Goal: Book appointment/travel/reservation

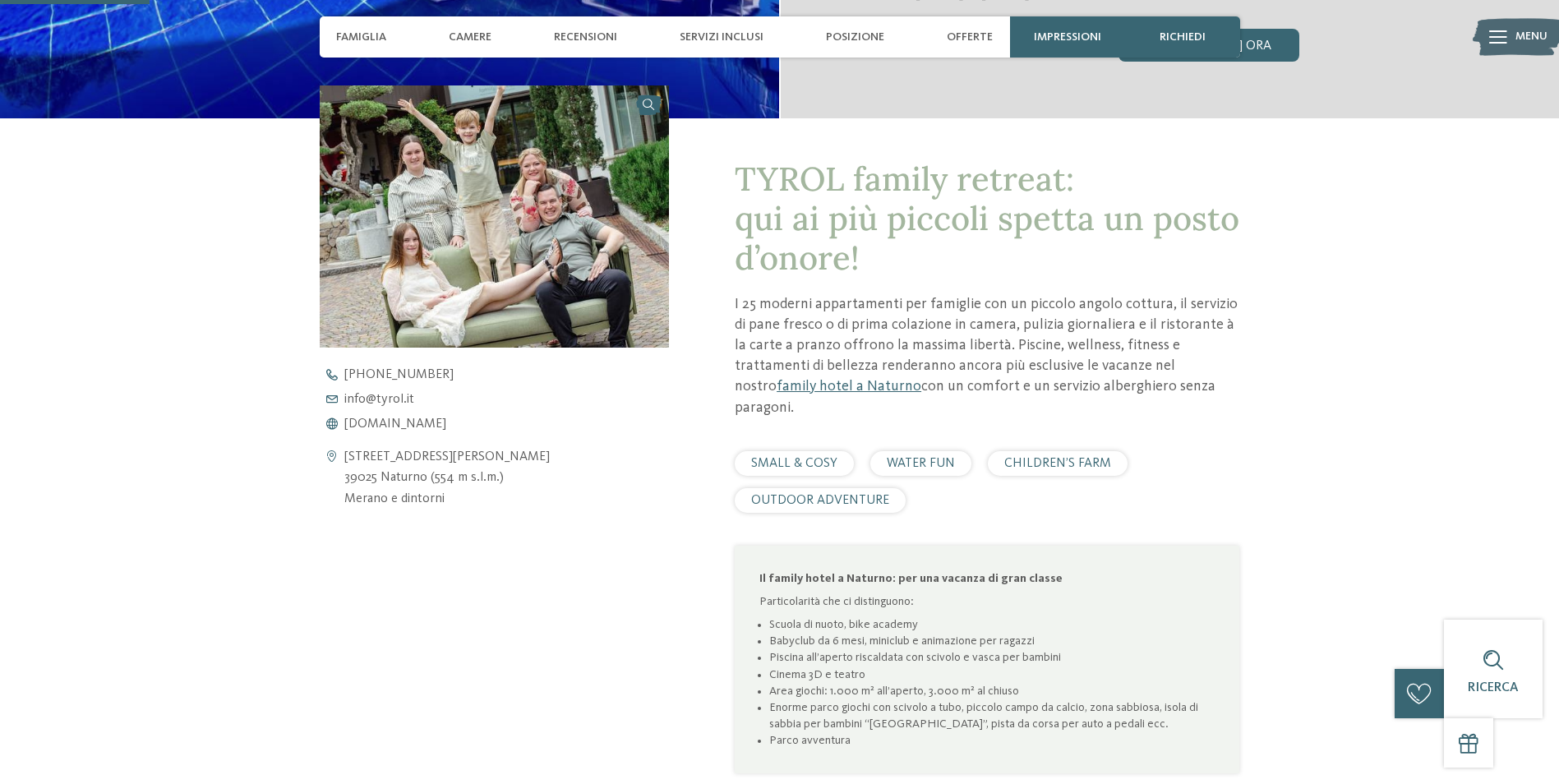
scroll to position [456, 0]
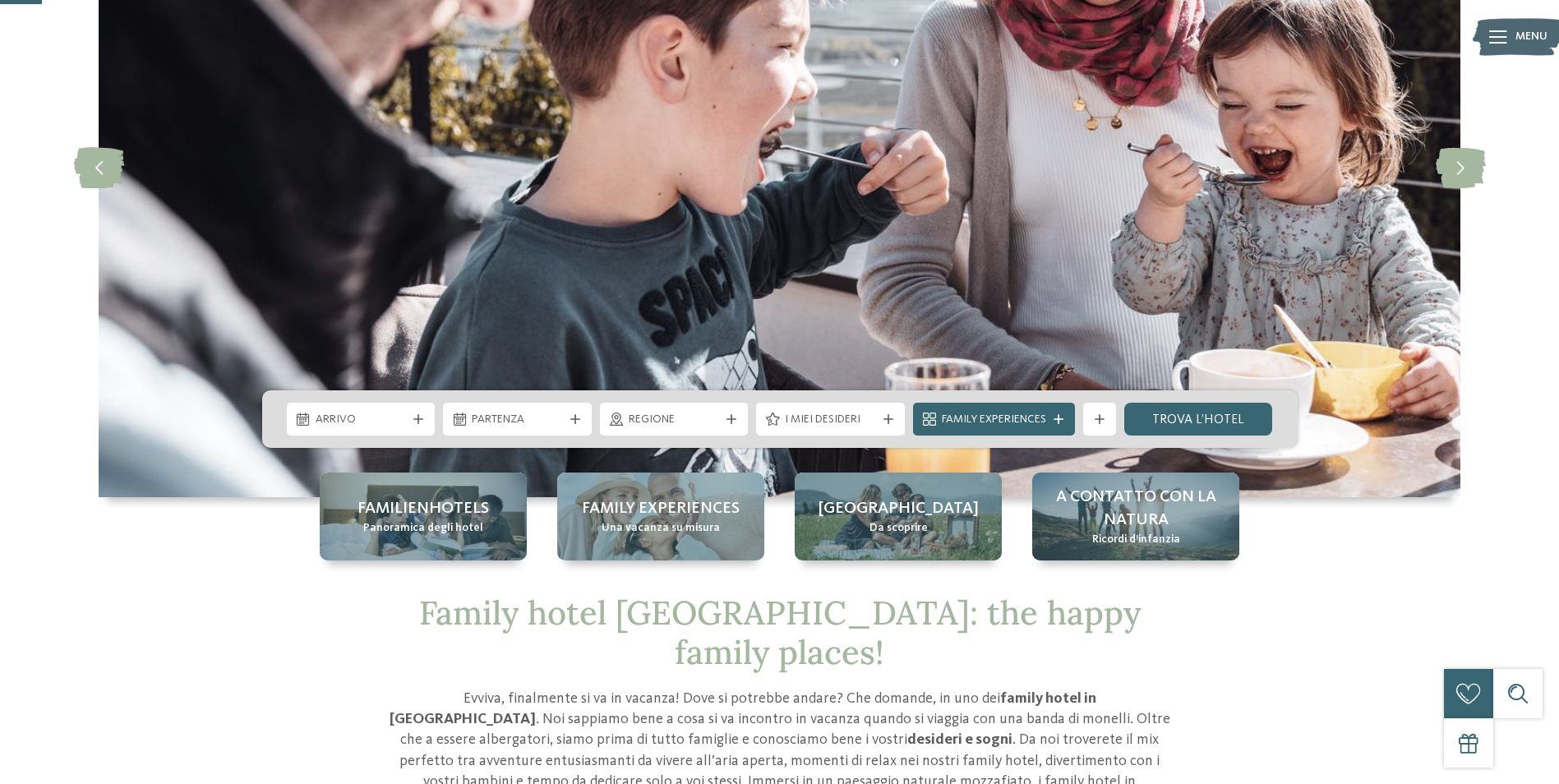
scroll to position [246, 0]
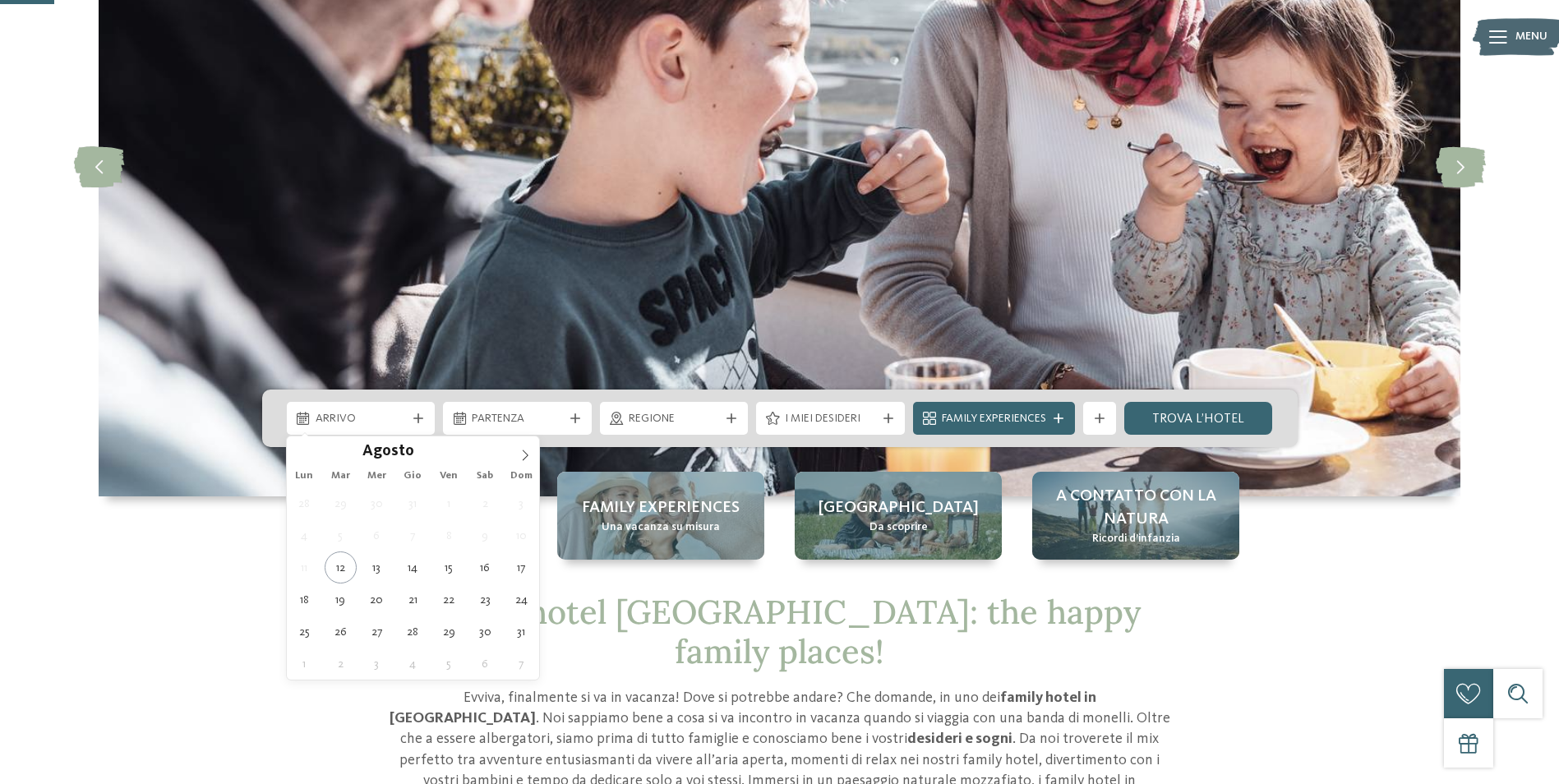
click at [372, 419] on span "Arrivo" at bounding box center [361, 418] width 91 height 16
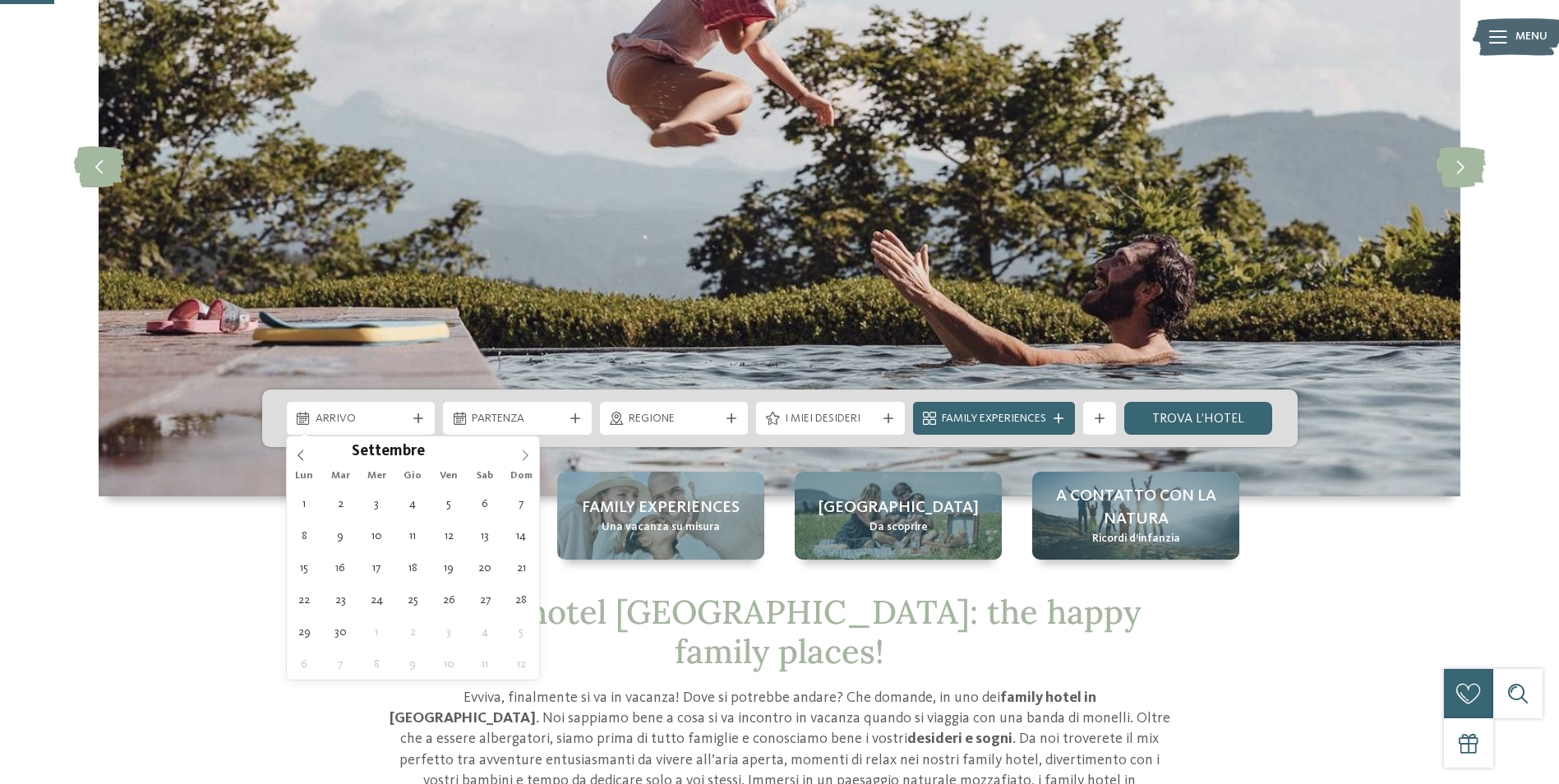
click at [517, 455] on span at bounding box center [524, 449] width 28 height 28
type div "08.09.2025"
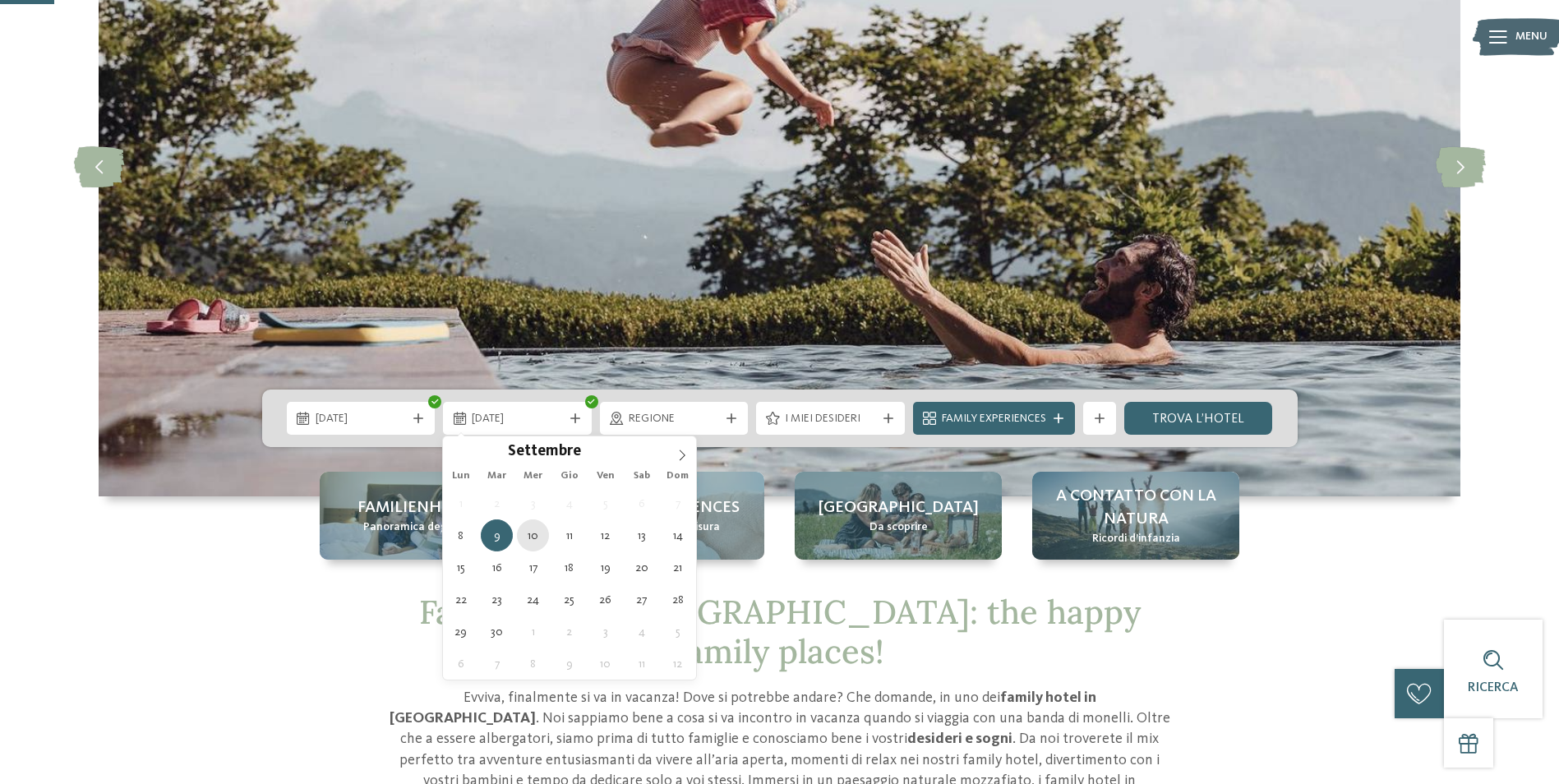
type div "10.09.2025"
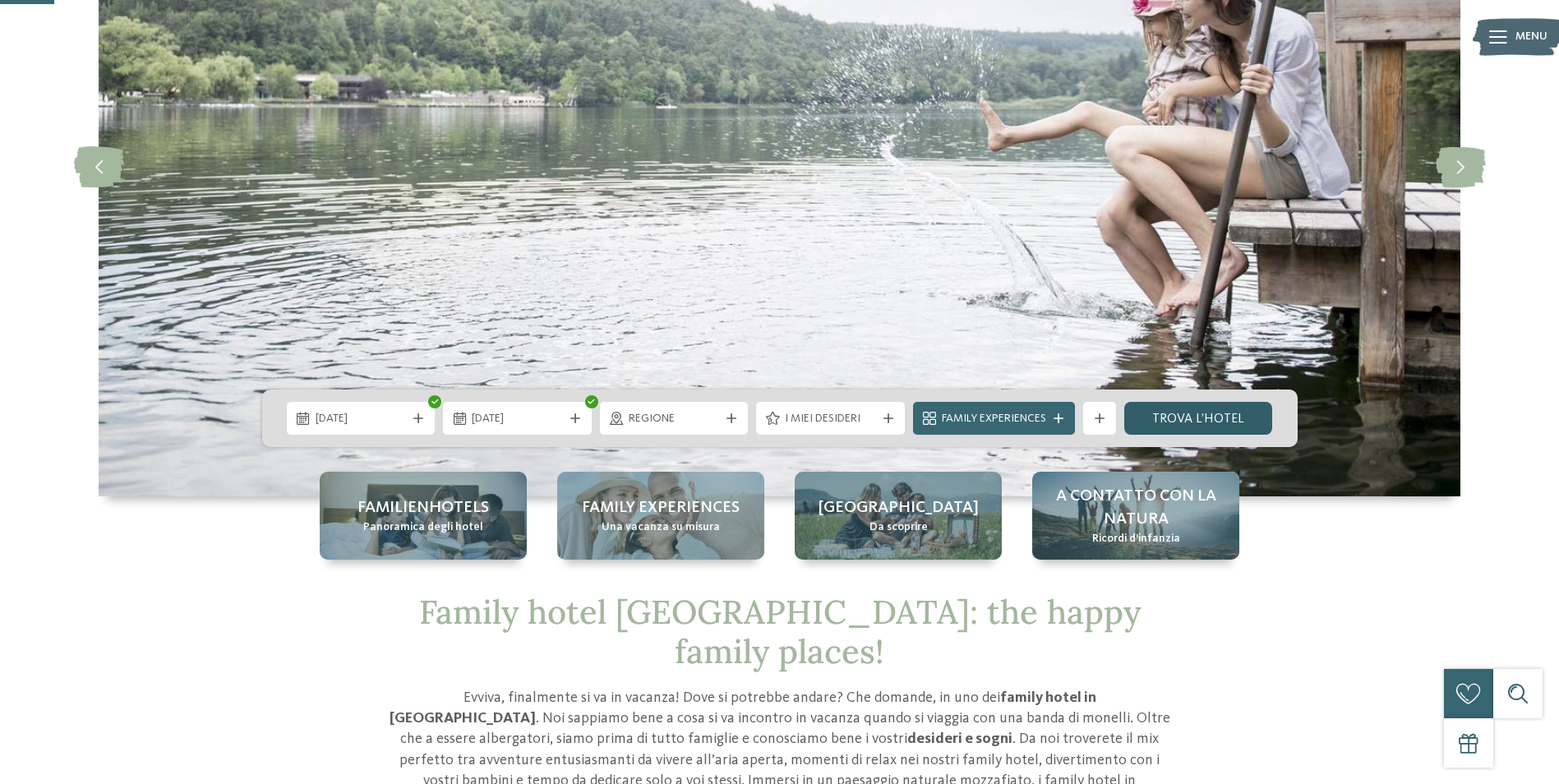
click at [1179, 416] on link "trova l’hotel" at bounding box center [1198, 417] width 149 height 33
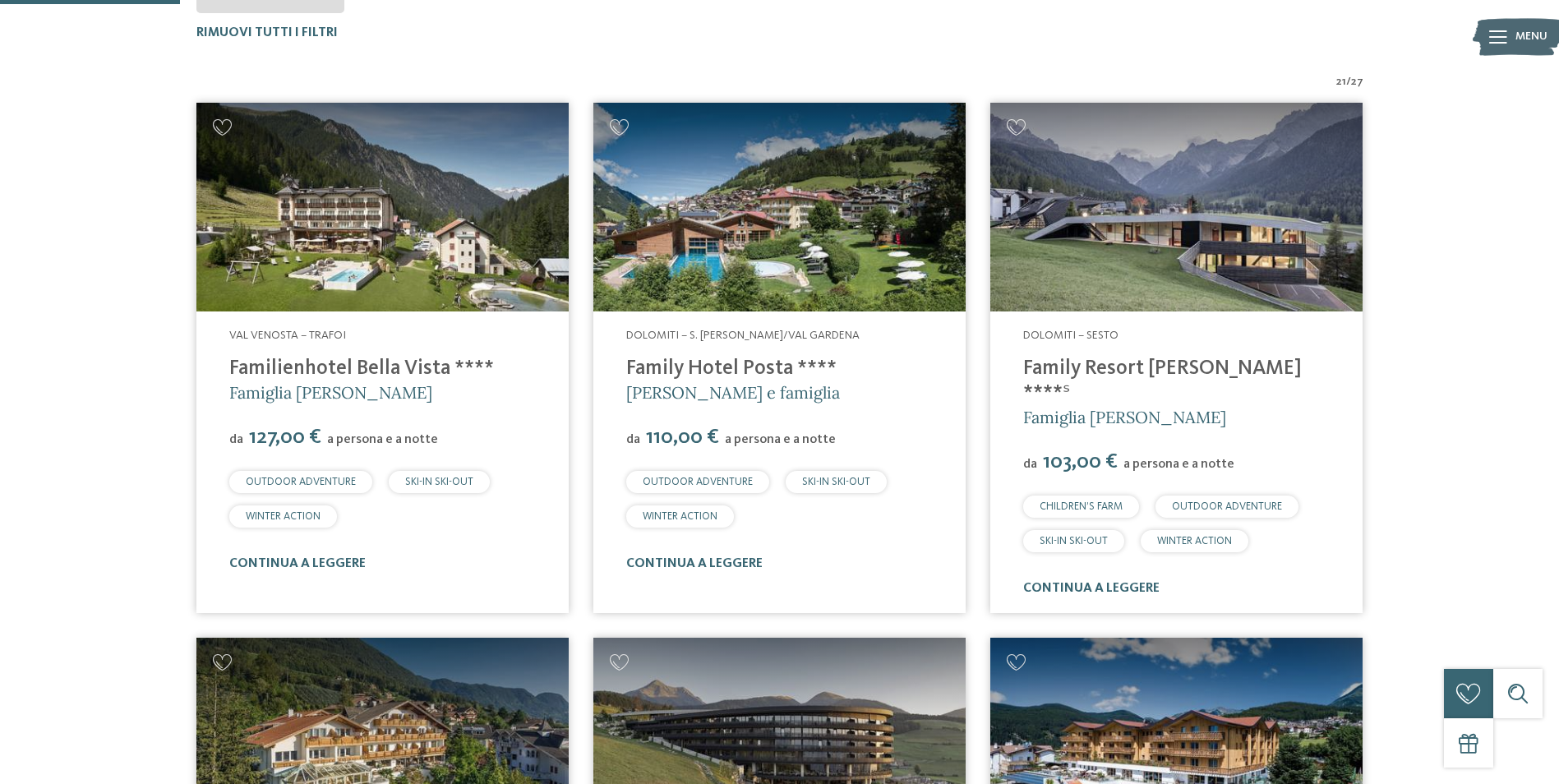
click at [1155, 213] on img at bounding box center [1176, 208] width 372 height 210
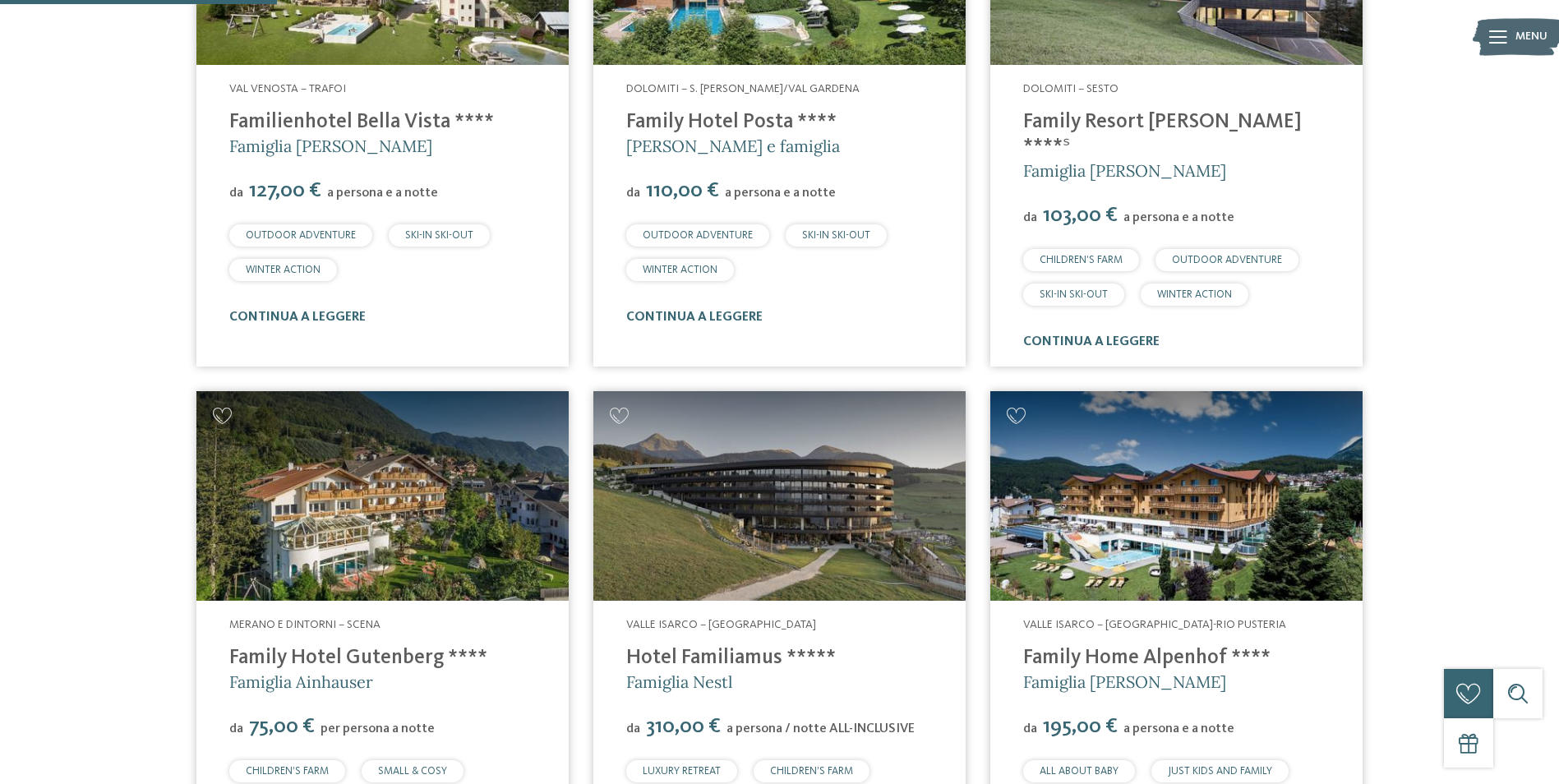
scroll to position [868, 0]
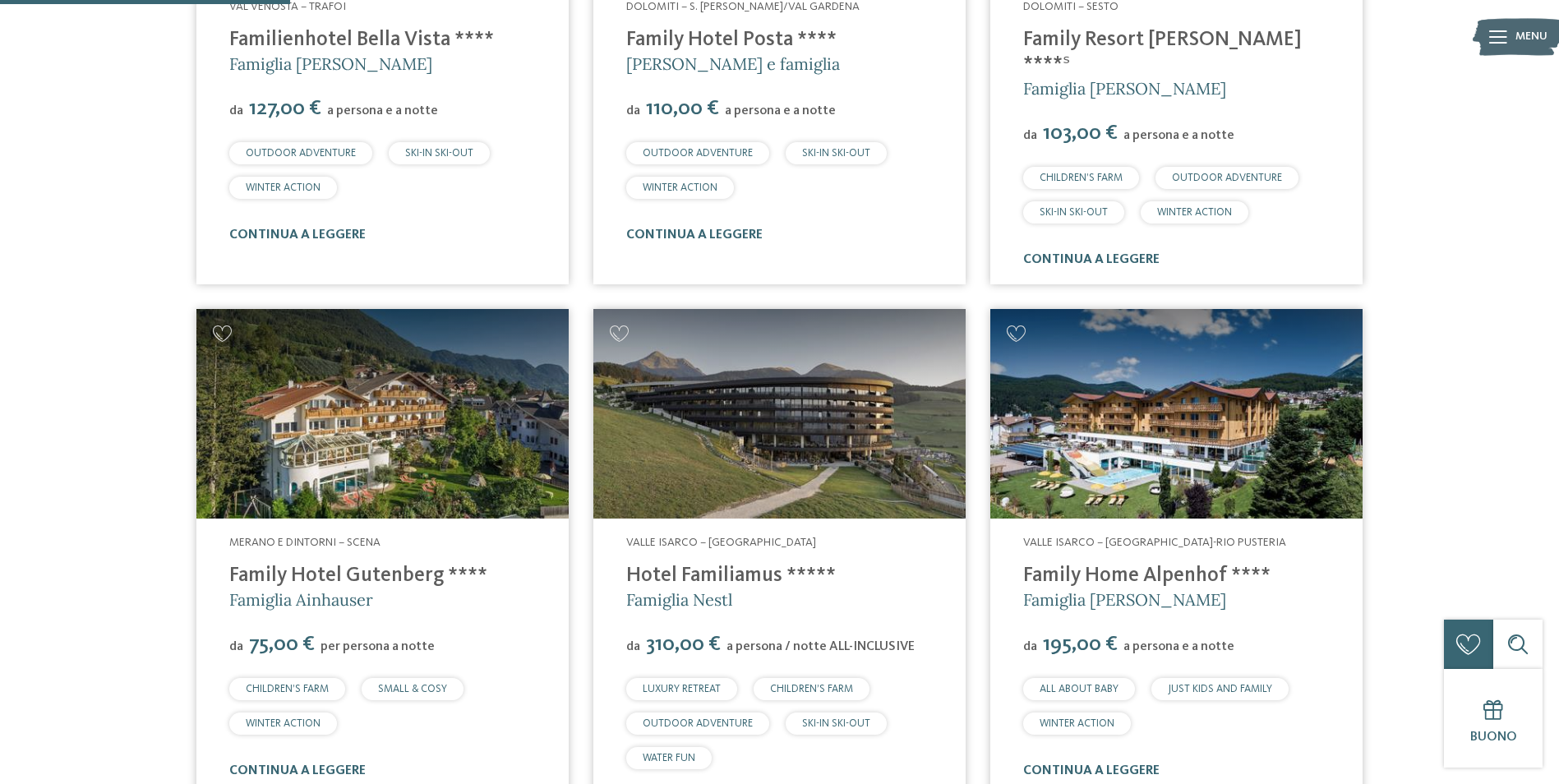
click at [448, 456] on img at bounding box center [382, 414] width 372 height 210
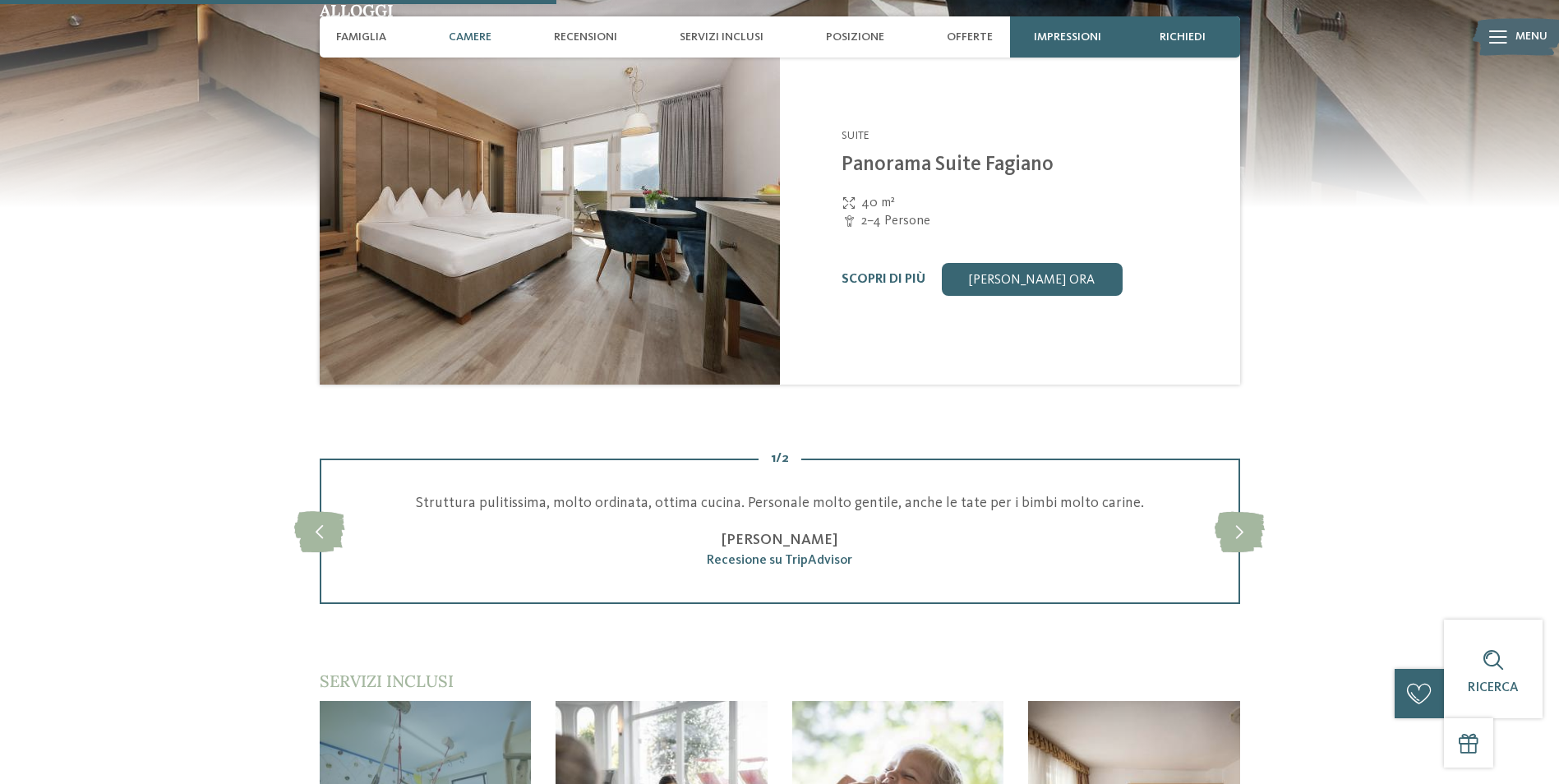
scroll to position [1560, 0]
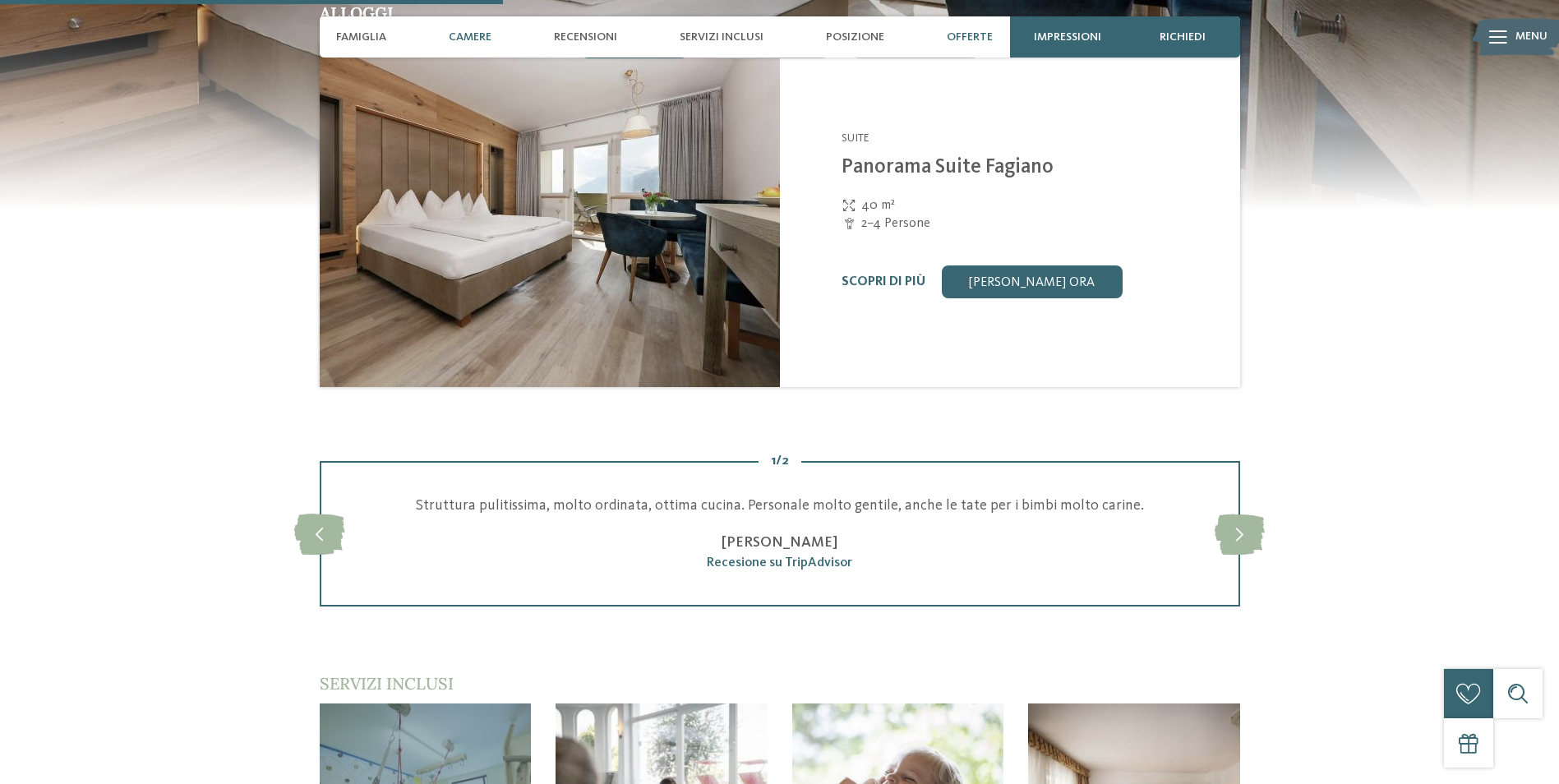
click at [962, 44] on div "Offerte" at bounding box center [969, 37] width 63 height 41
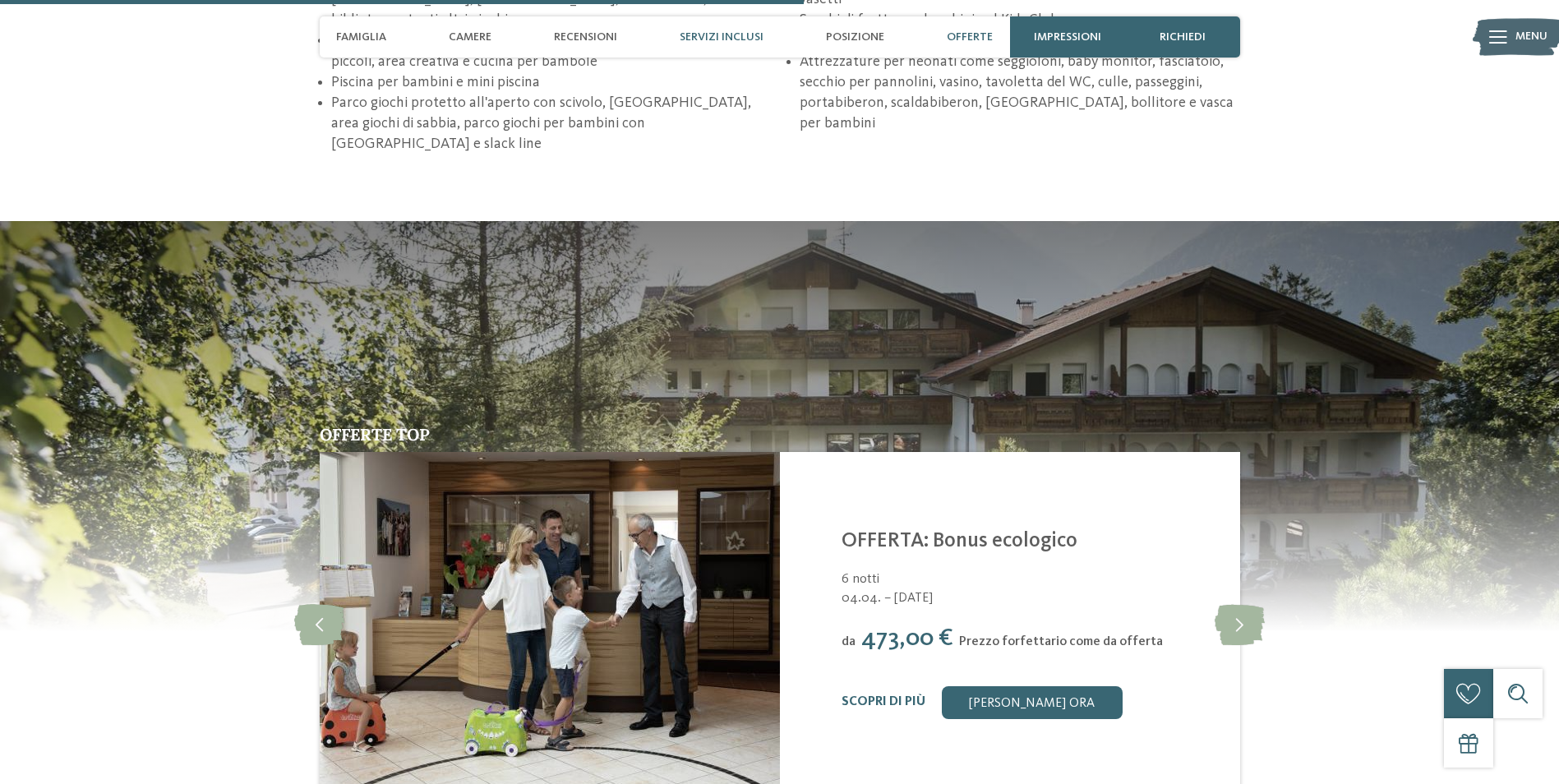
scroll to position [2716, 0]
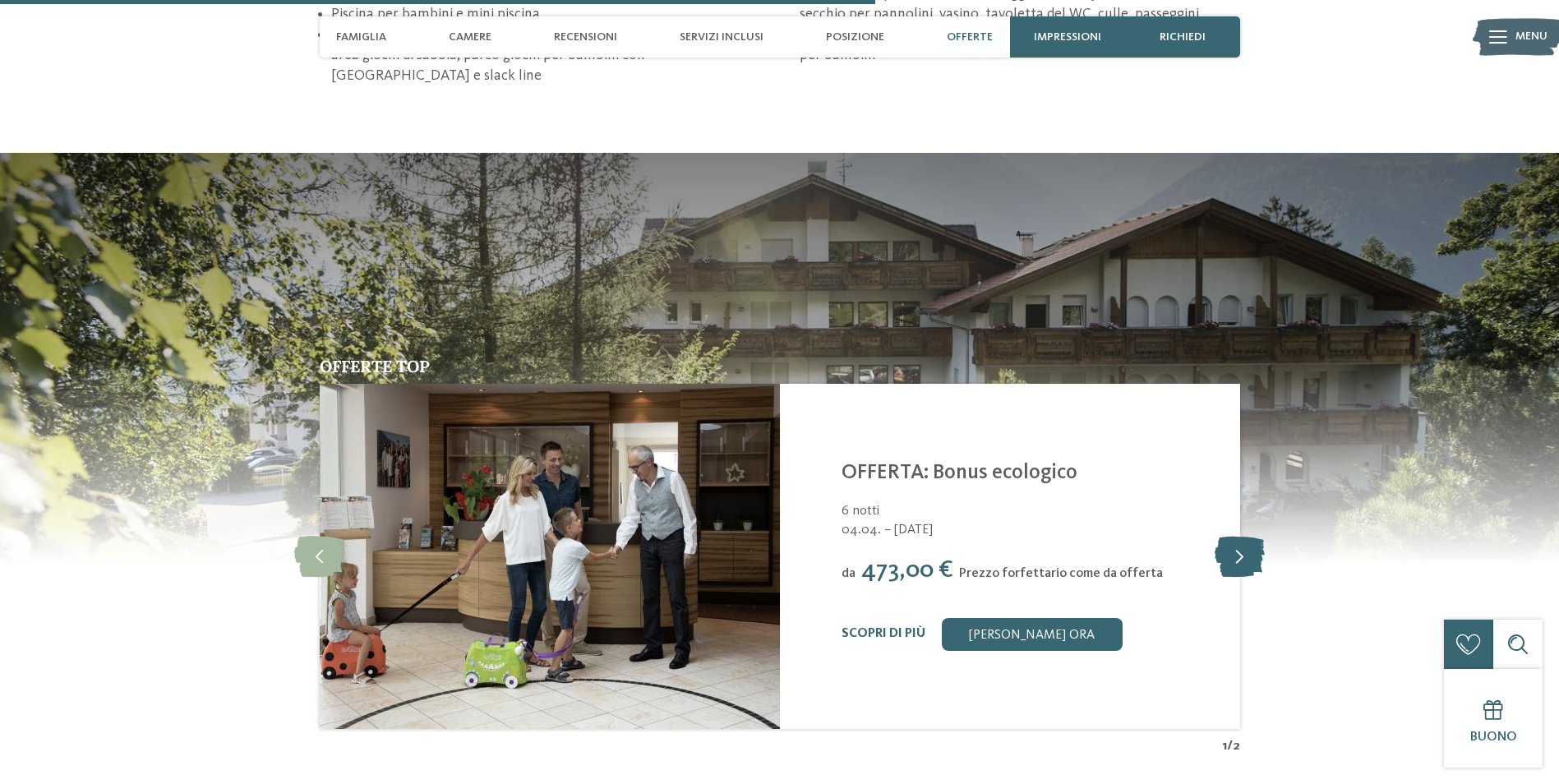
click at [1242, 536] on icon at bounding box center [1240, 556] width 50 height 41
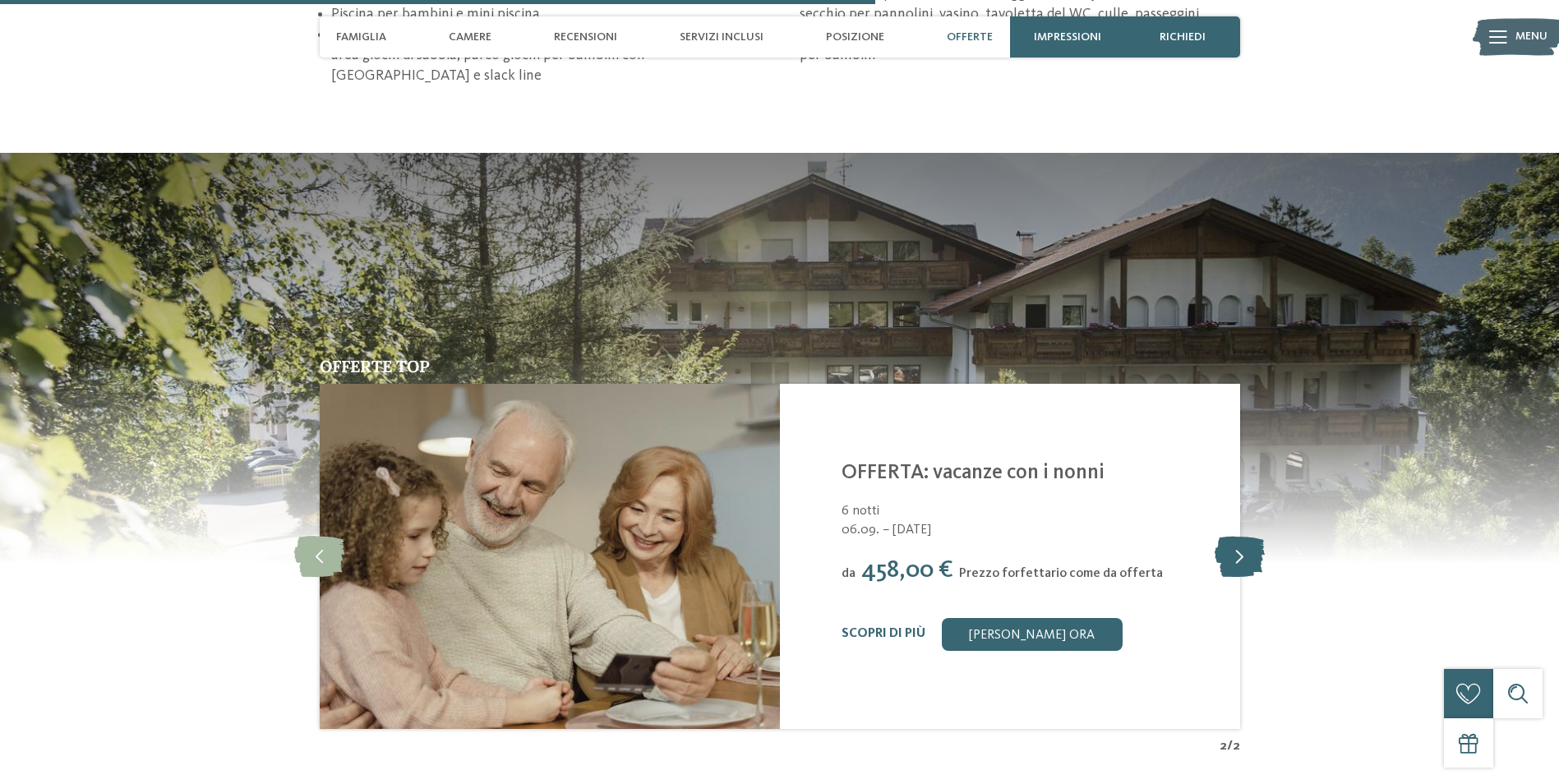
click at [1242, 536] on icon at bounding box center [1240, 556] width 50 height 41
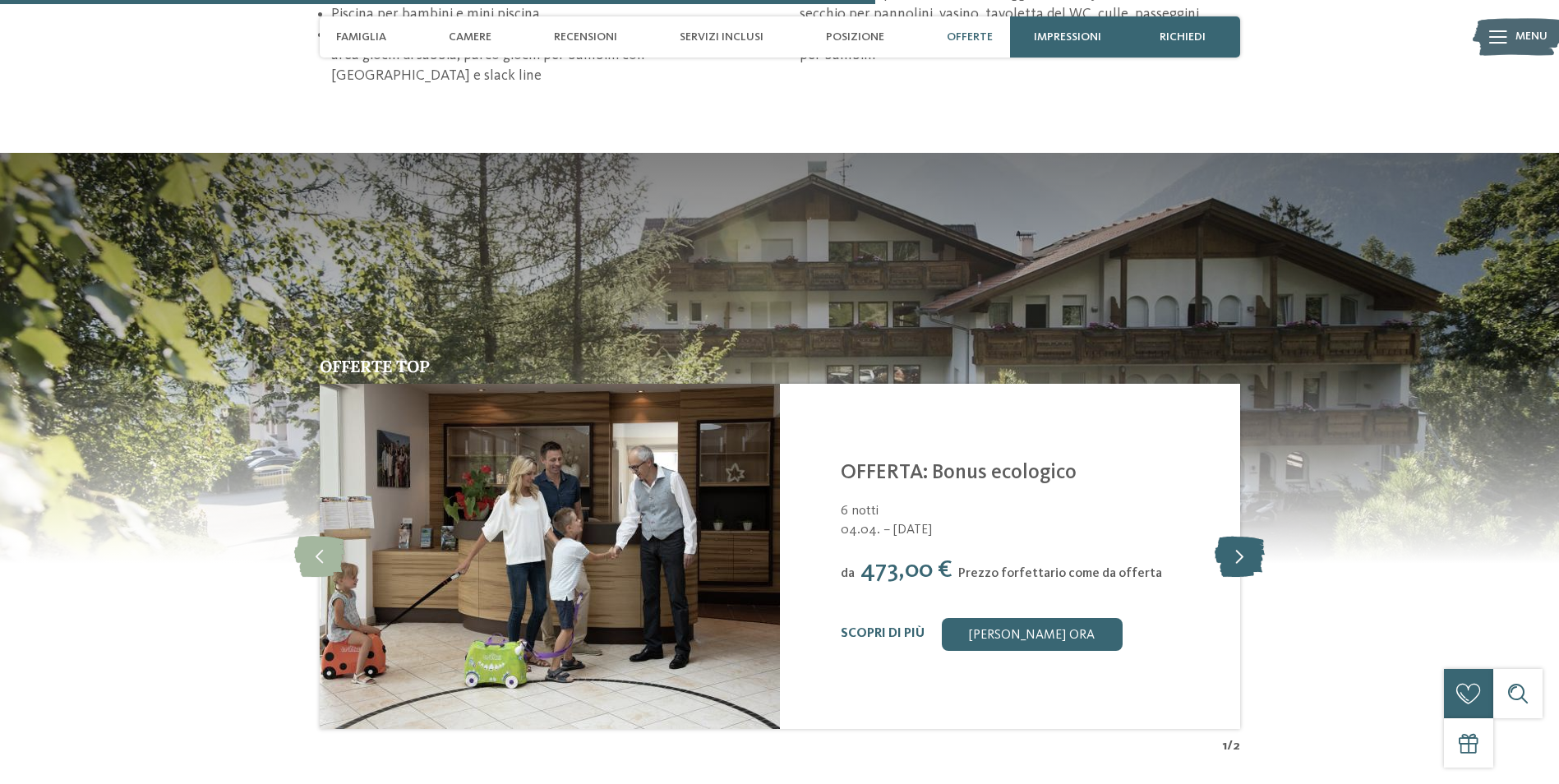
click at [1242, 536] on icon at bounding box center [1240, 556] width 50 height 41
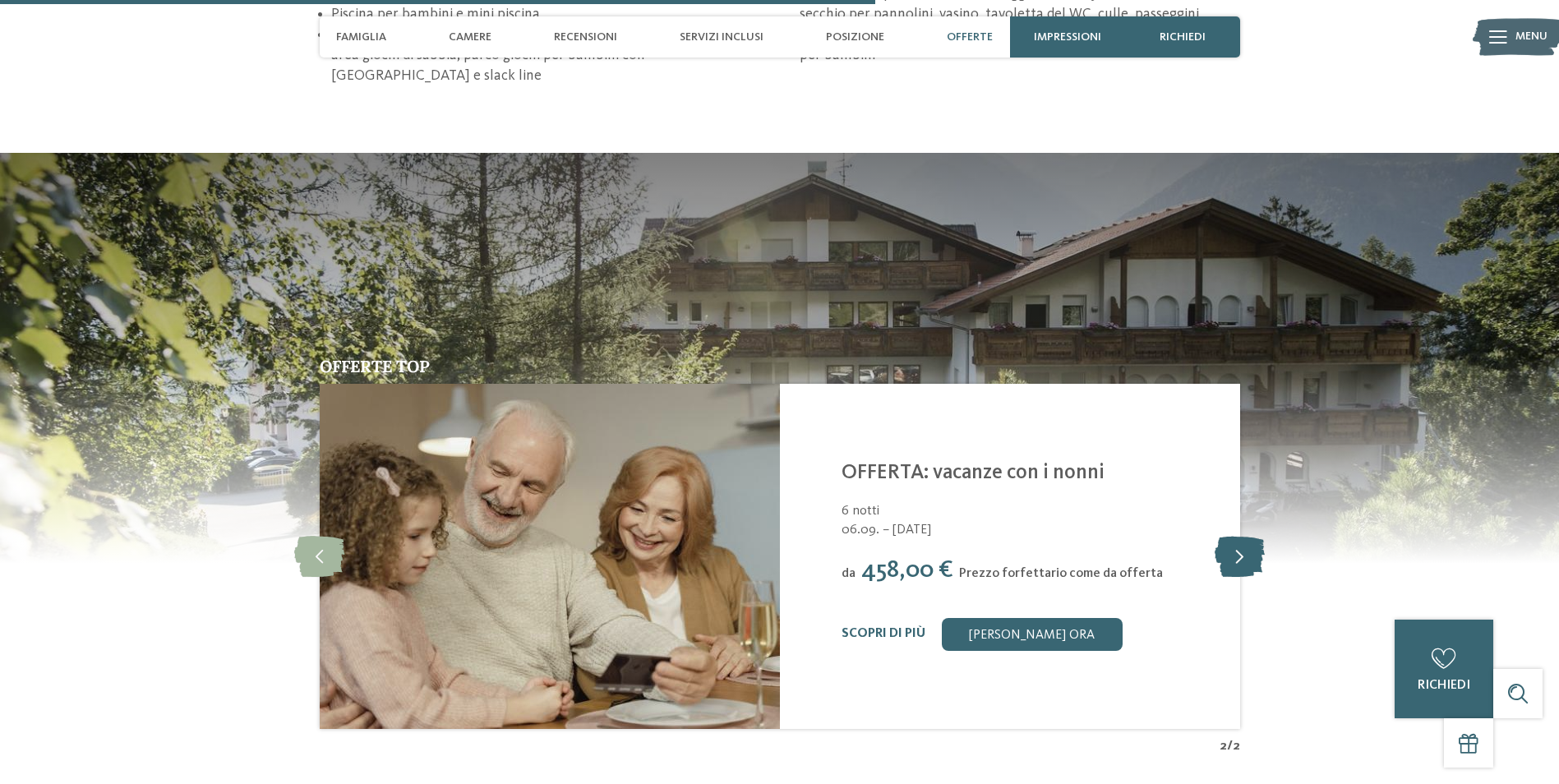
click at [1242, 536] on icon at bounding box center [1240, 556] width 50 height 41
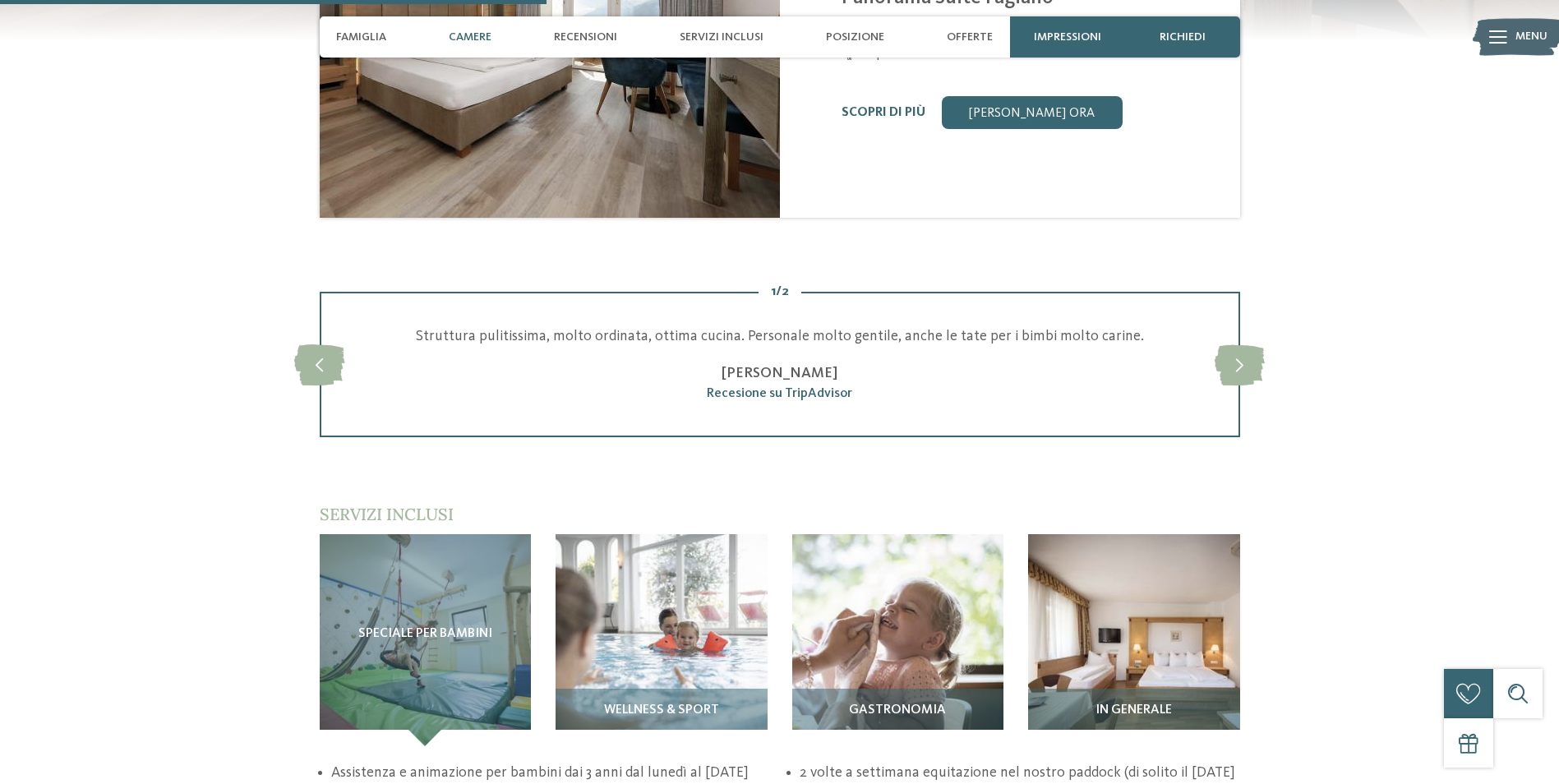
scroll to position [1237, 0]
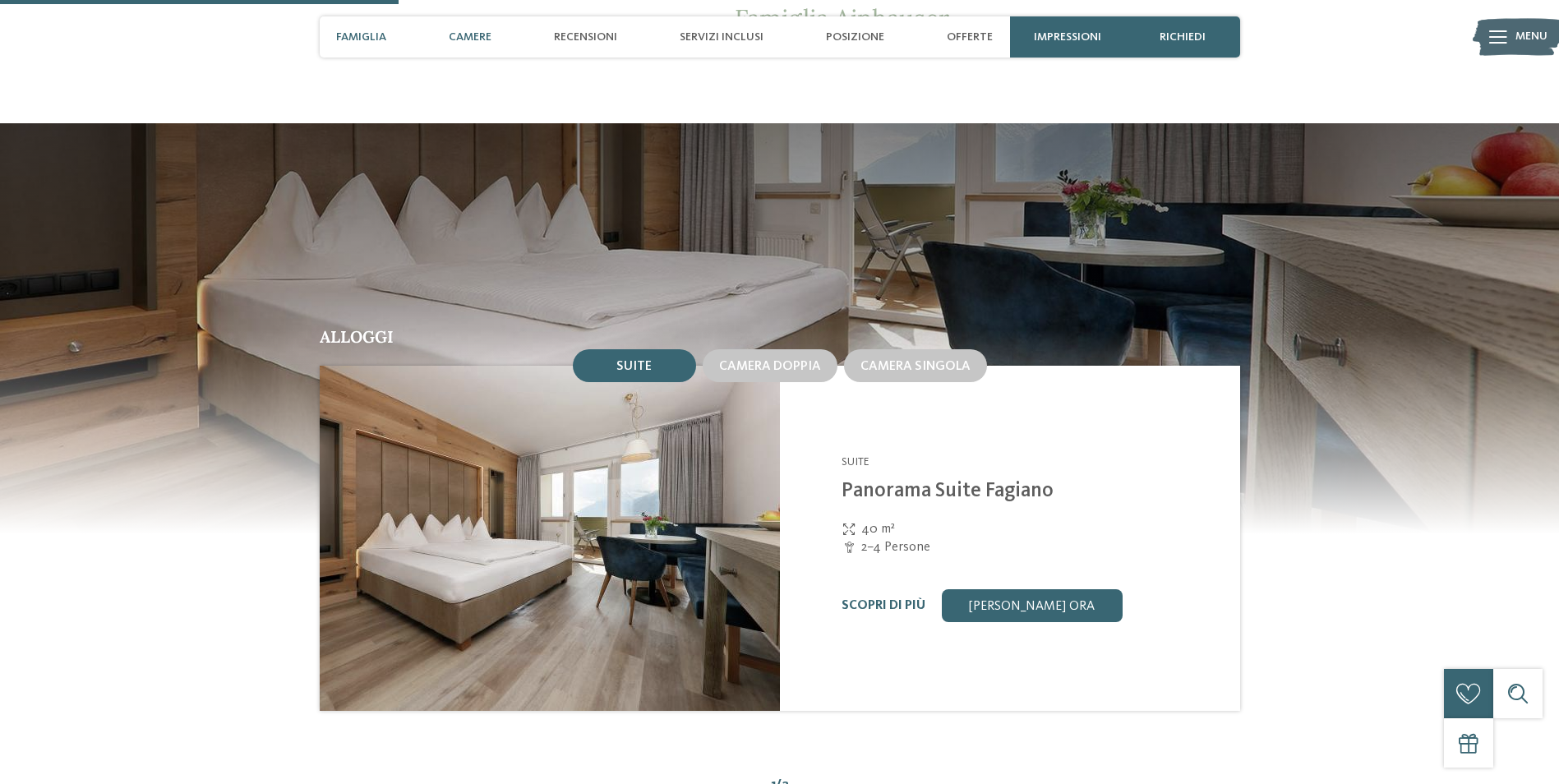
click at [462, 37] on span "Camere" at bounding box center [470, 38] width 42 height 14
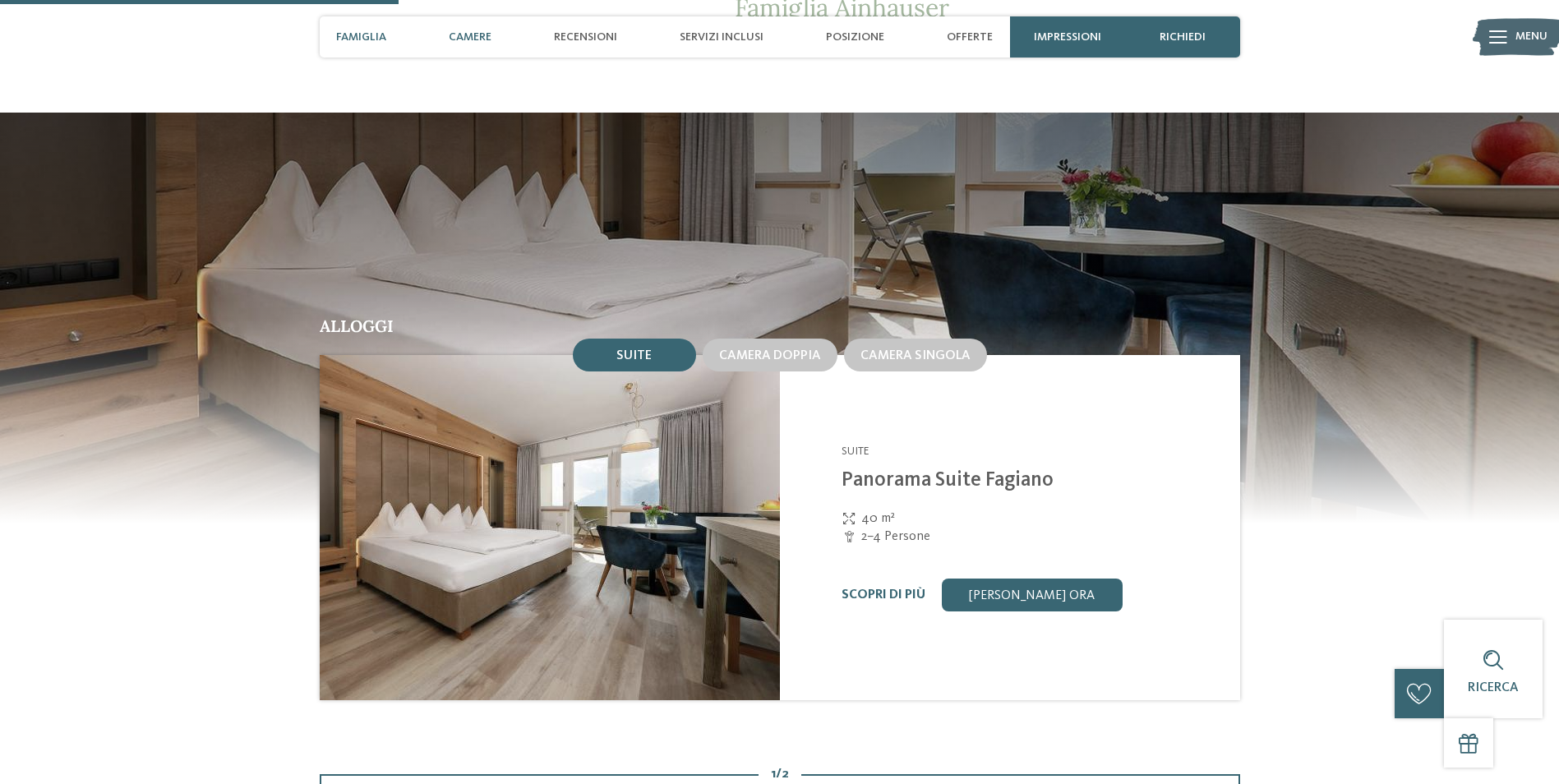
scroll to position [1250, 0]
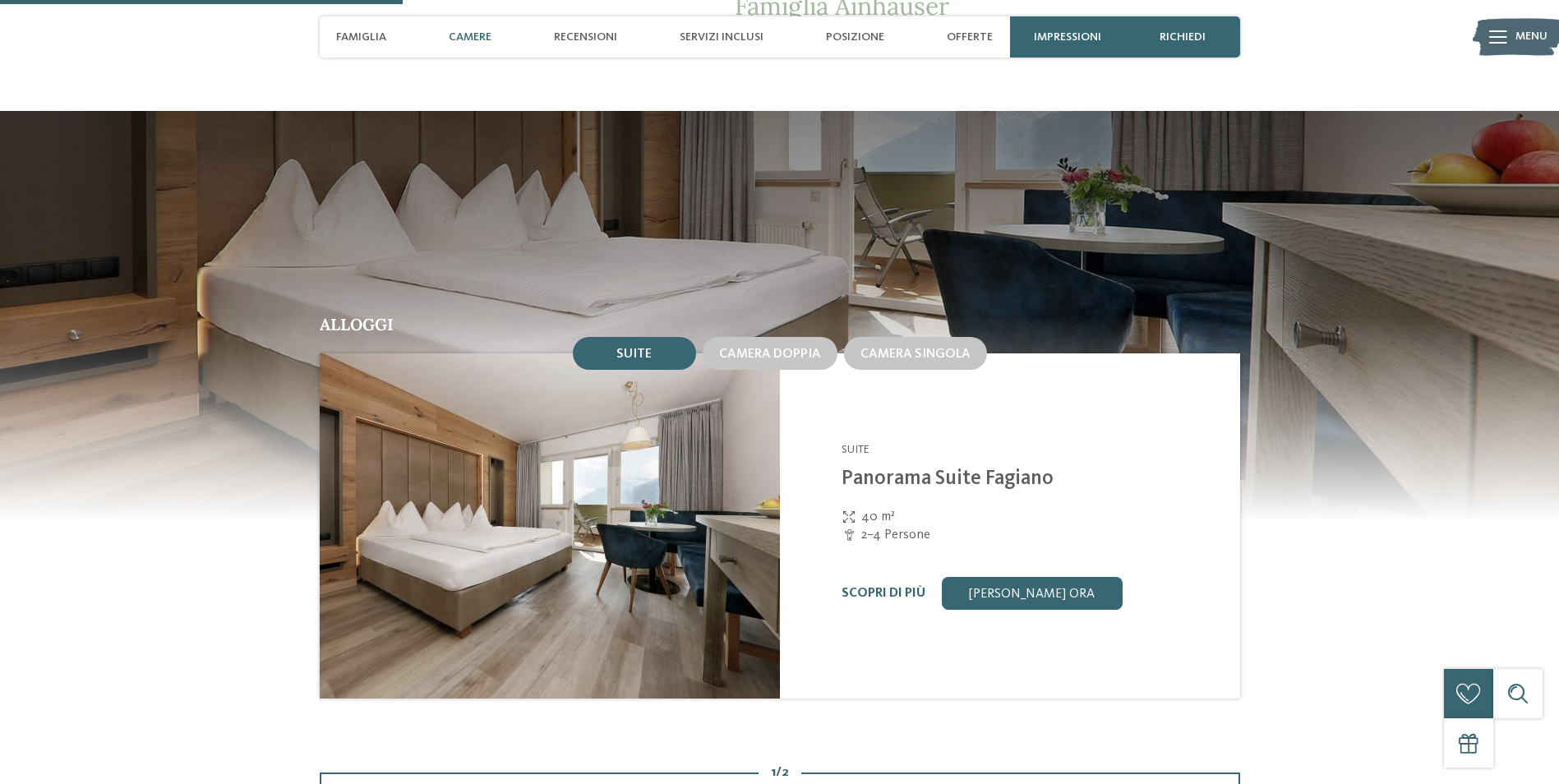
click at [997, 593] on div "Family Hotel Gutenberg **** [GEOGRAPHIC_DATA] e dintorni Suite [GEOGRAPHIC_DATA…" at bounding box center [1010, 525] width 460 height 345
click at [997, 580] on link "[PERSON_NAME] ora" at bounding box center [1032, 593] width 181 height 33
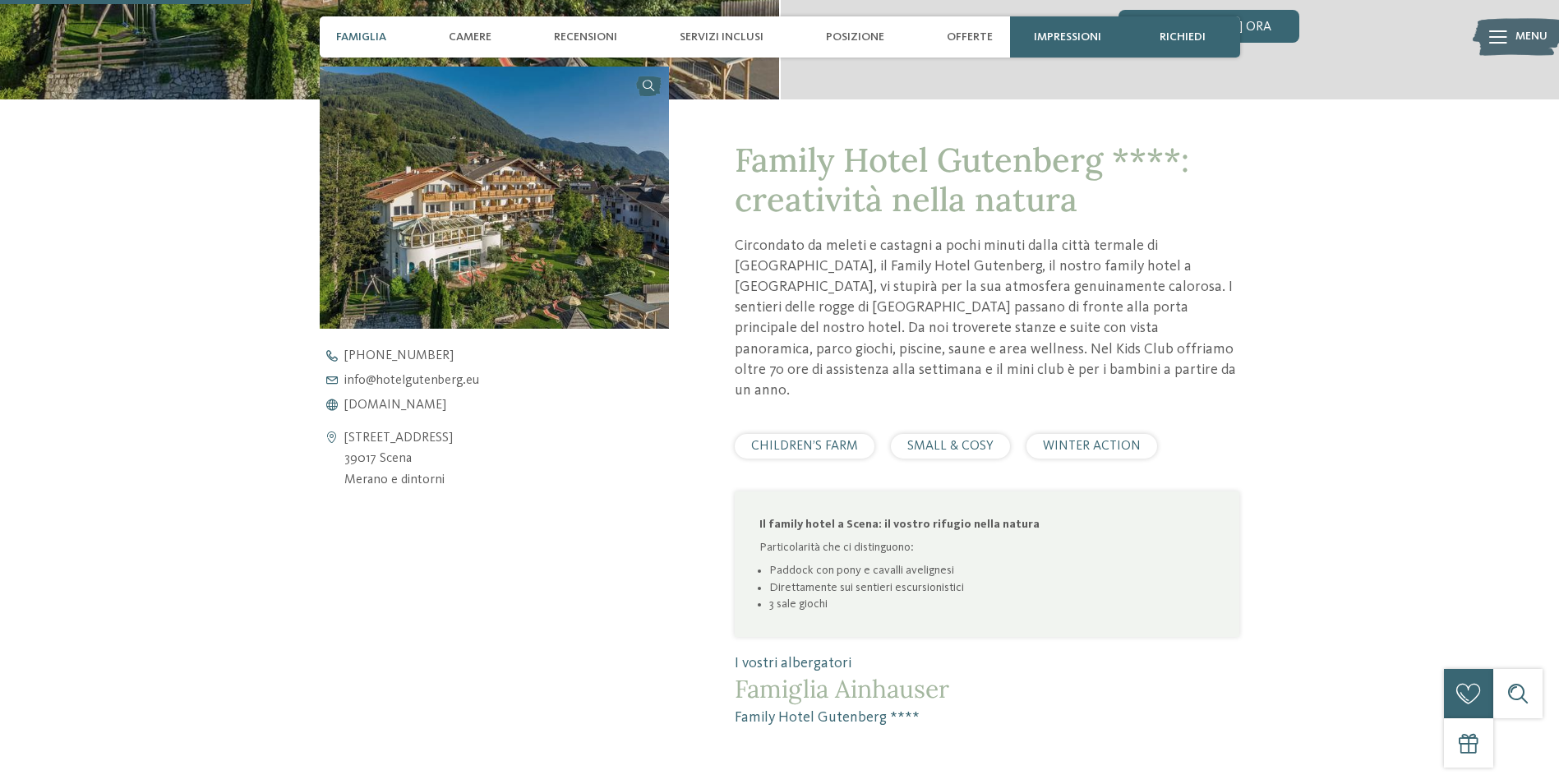
scroll to position [319, 0]
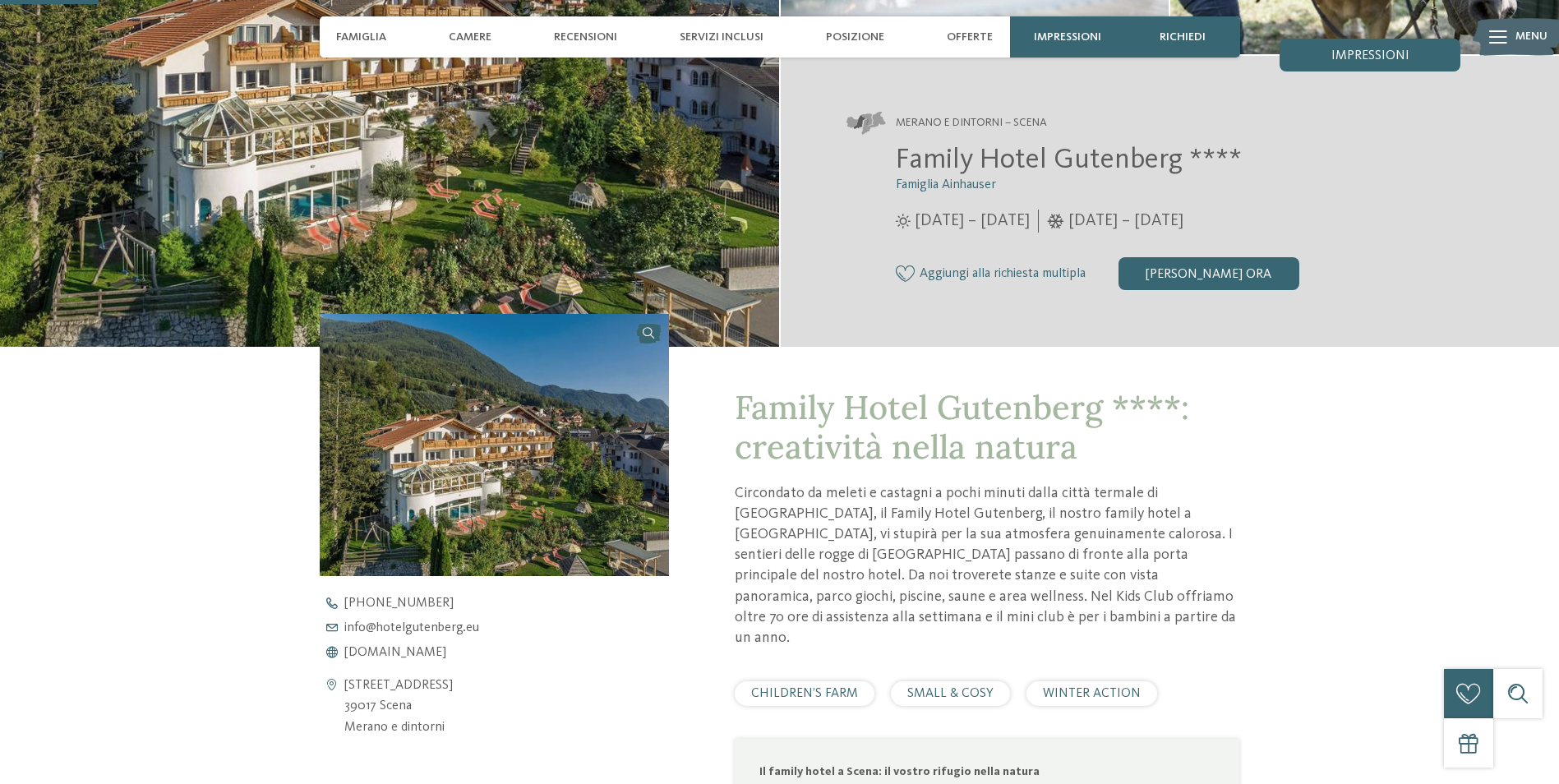
click at [1529, 19] on div "Menu" at bounding box center [1530, 37] width 32 height 41
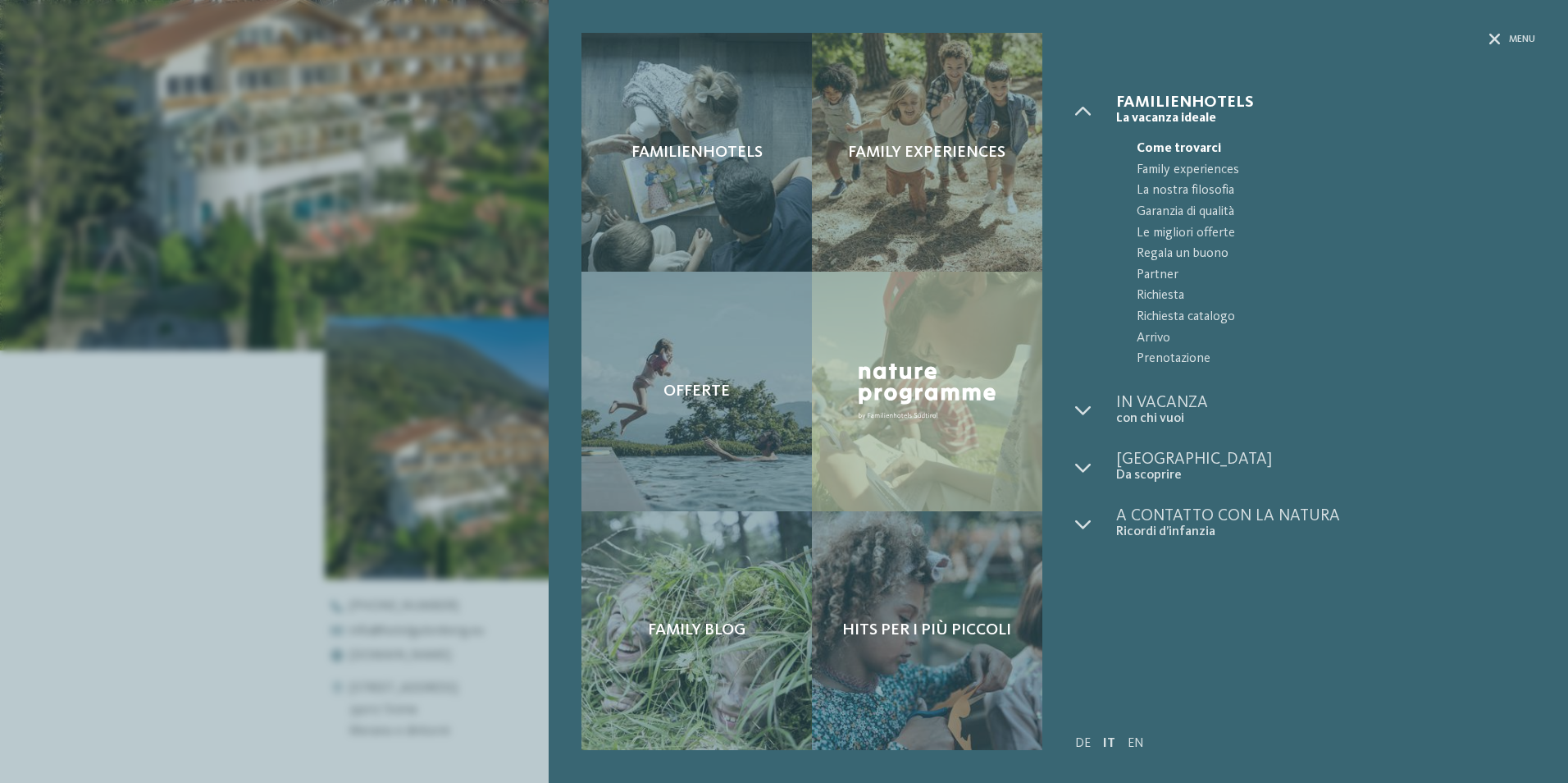
click at [238, 457] on div "Familienhotels Family experiences Offerte" at bounding box center [784, 391] width 1568 height 783
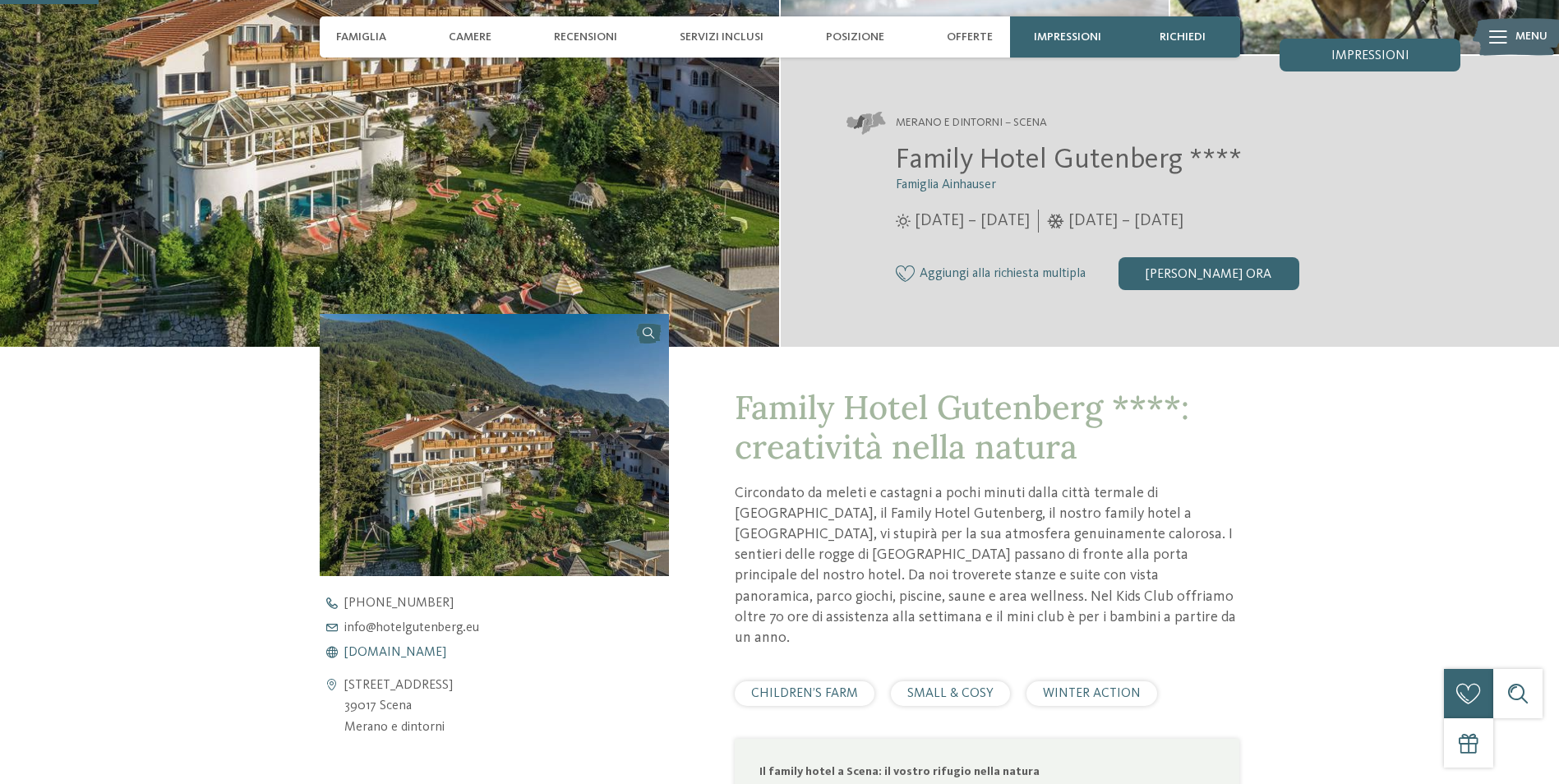
click at [402, 650] on span "[DOMAIN_NAME]" at bounding box center [396, 652] width 102 height 13
